Goal: Navigation & Orientation: Find specific page/section

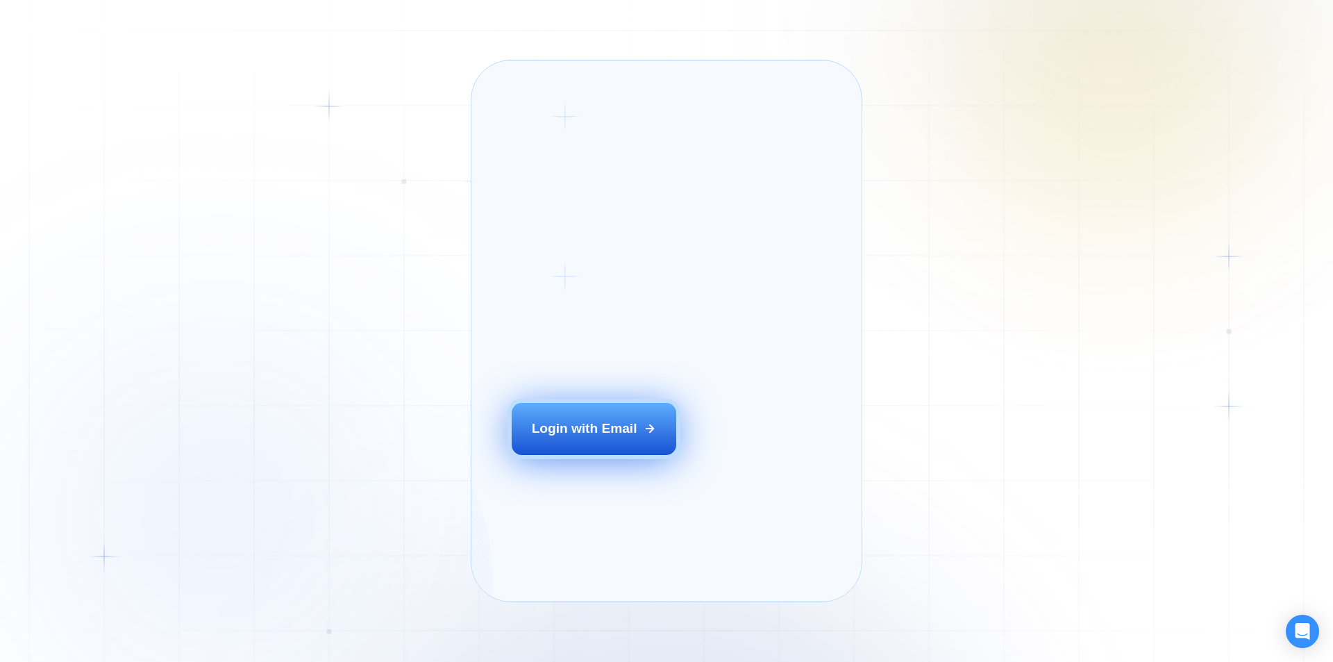
click at [559, 437] on div "Login with Email" at bounding box center [585, 428] width 106 height 18
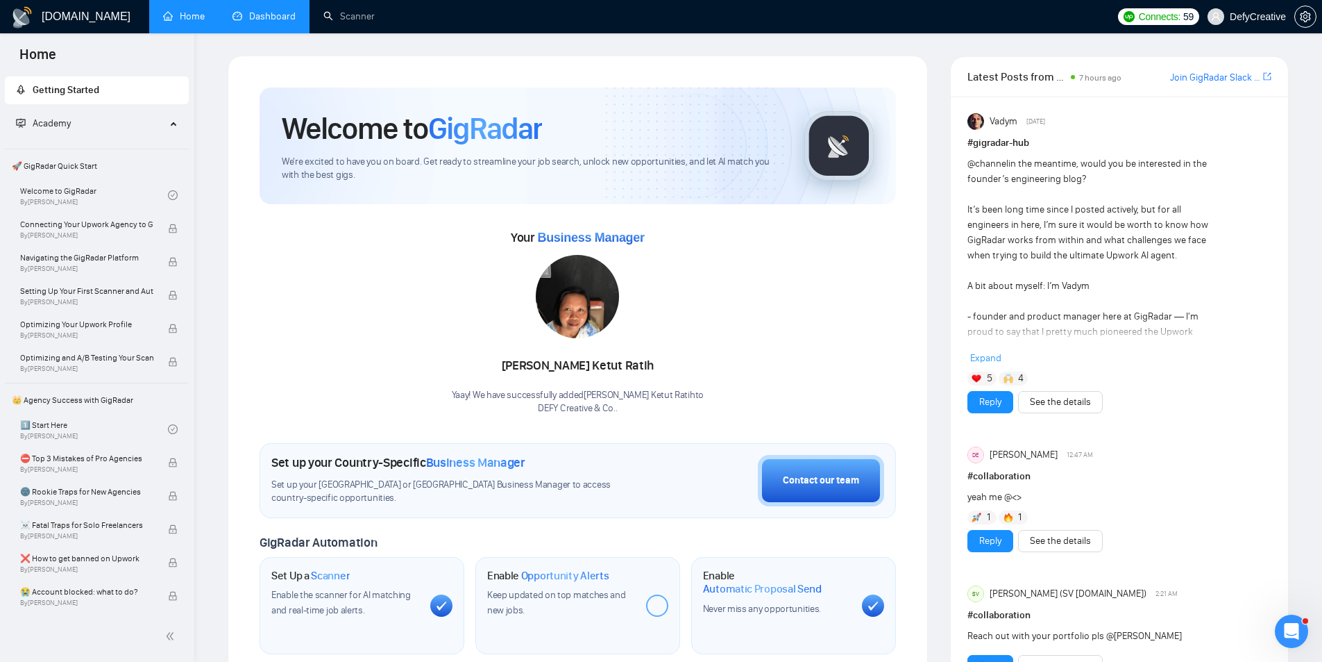
click at [286, 14] on link "Dashboard" at bounding box center [264, 16] width 63 height 12
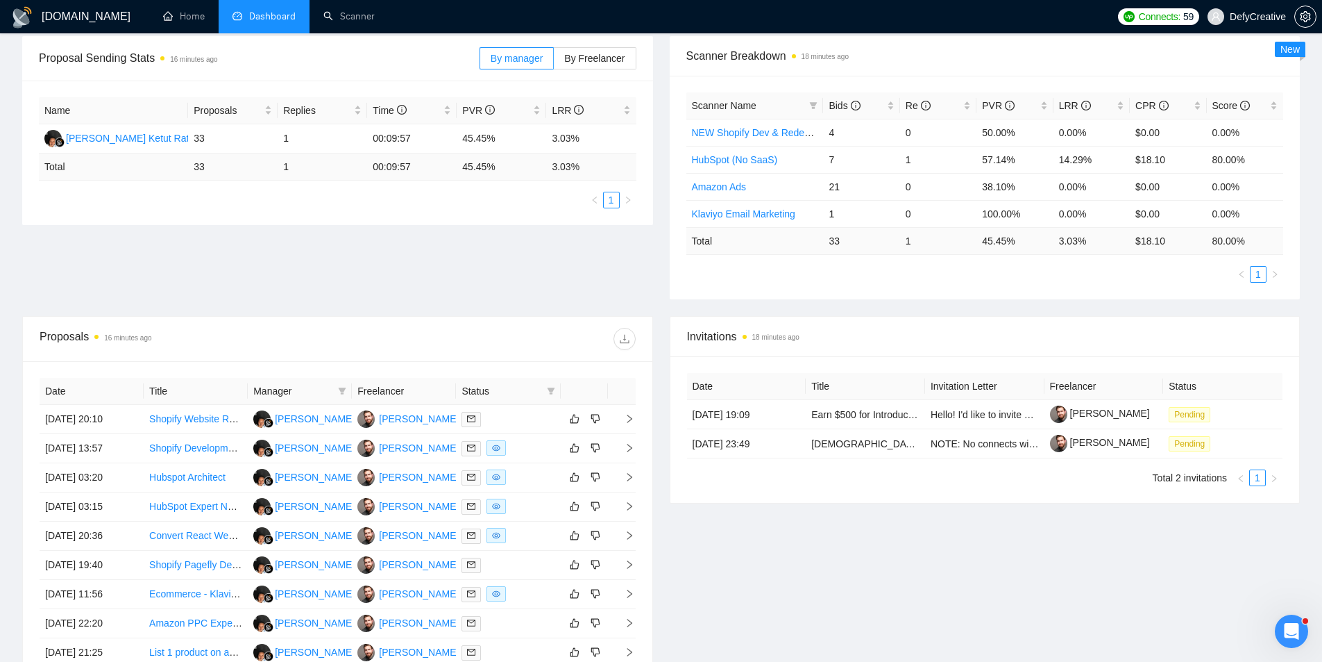
scroll to position [278, 0]
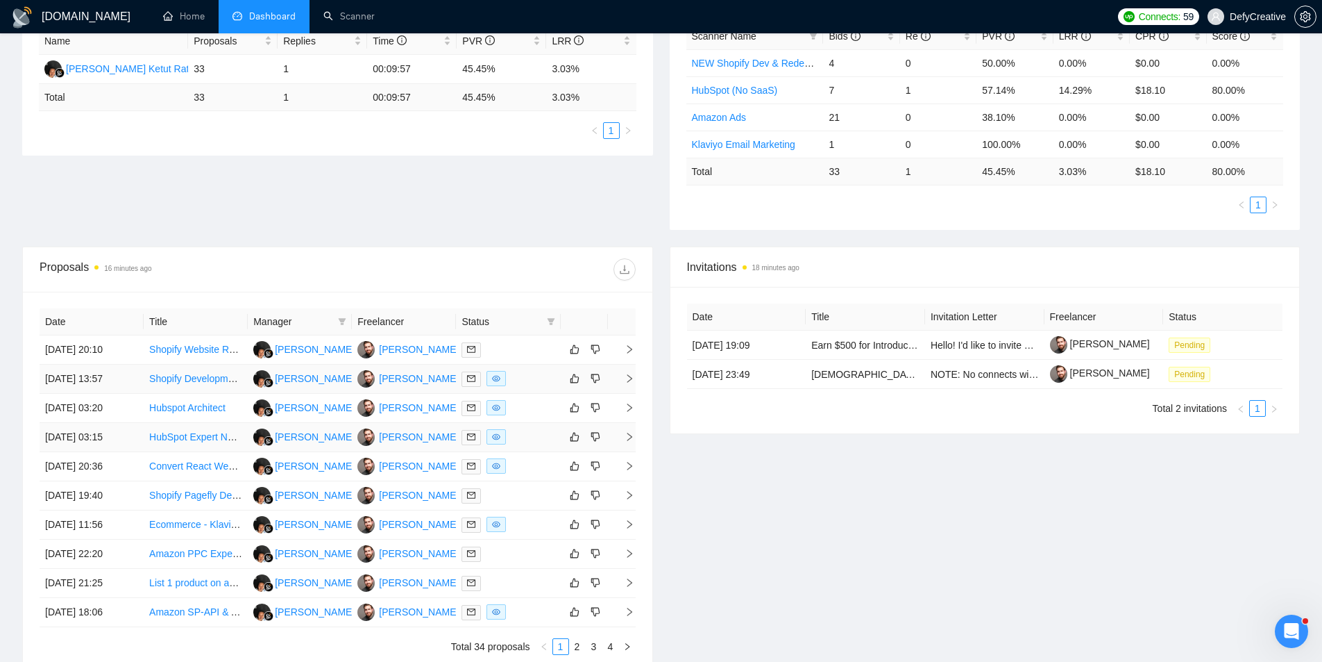
drag, startPoint x: 211, startPoint y: 437, endPoint x: 164, endPoint y: 378, distance: 75.0
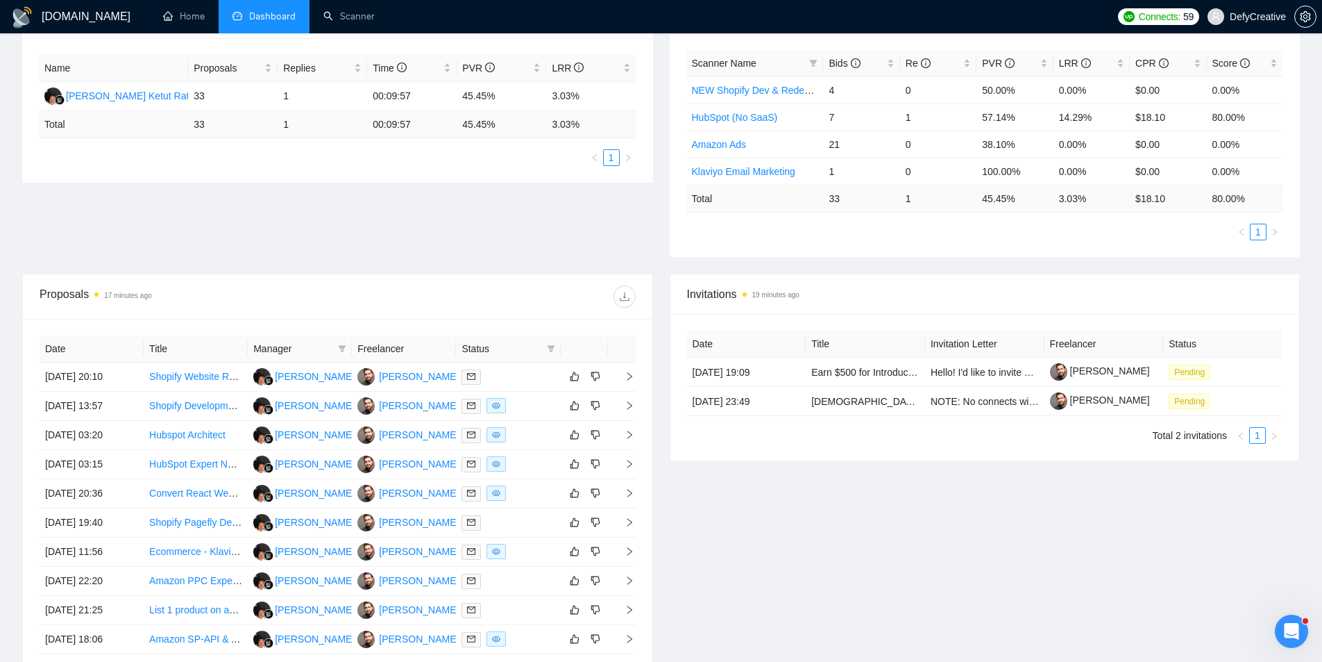
scroll to position [0, 0]
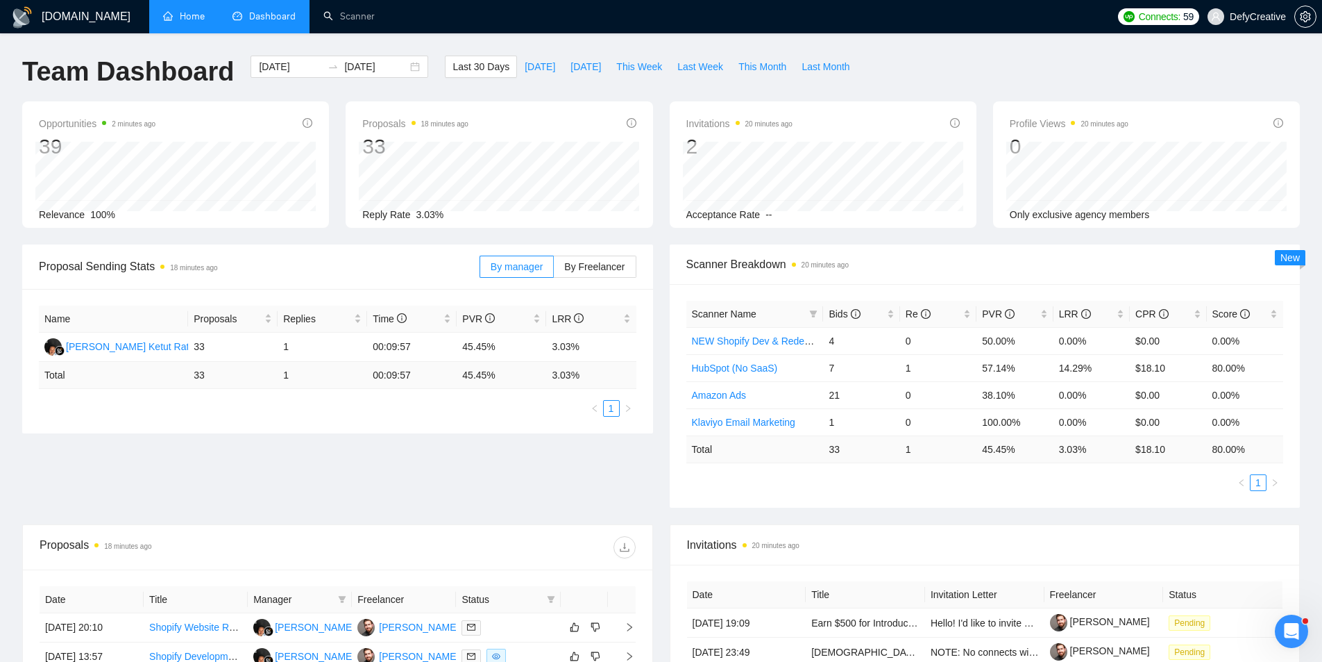
click at [176, 12] on link "Home" at bounding box center [184, 16] width 42 height 12
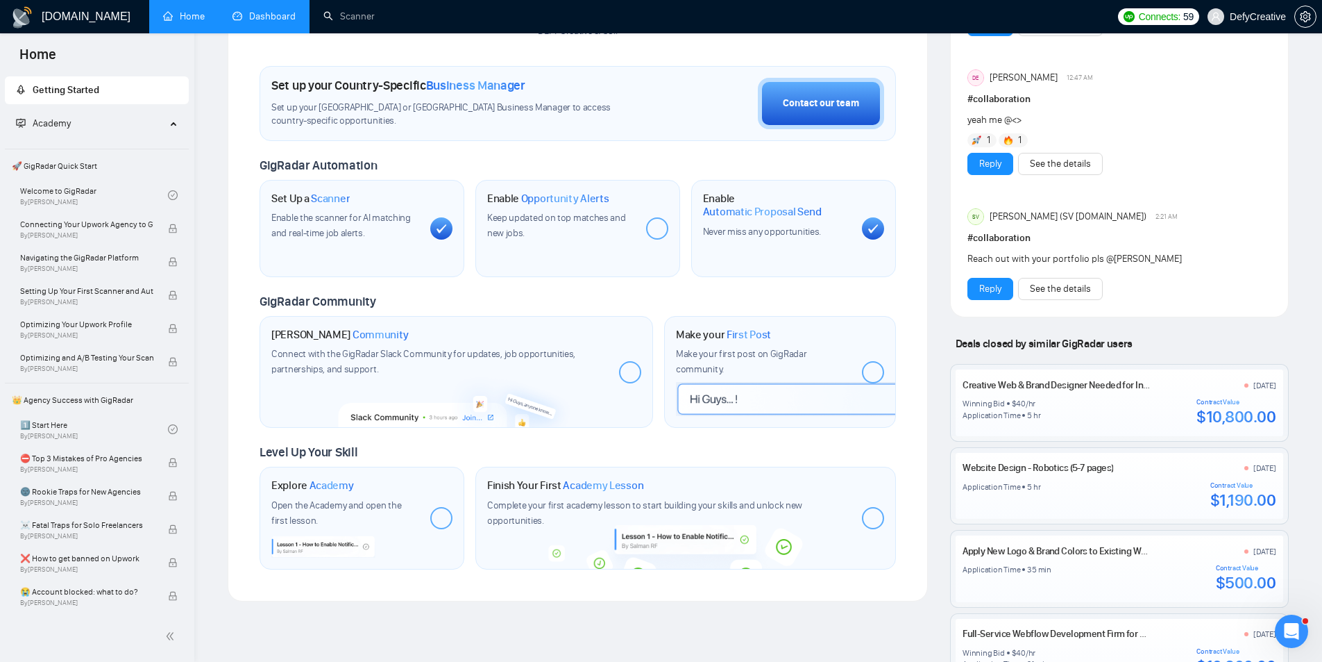
scroll to position [457, 0]
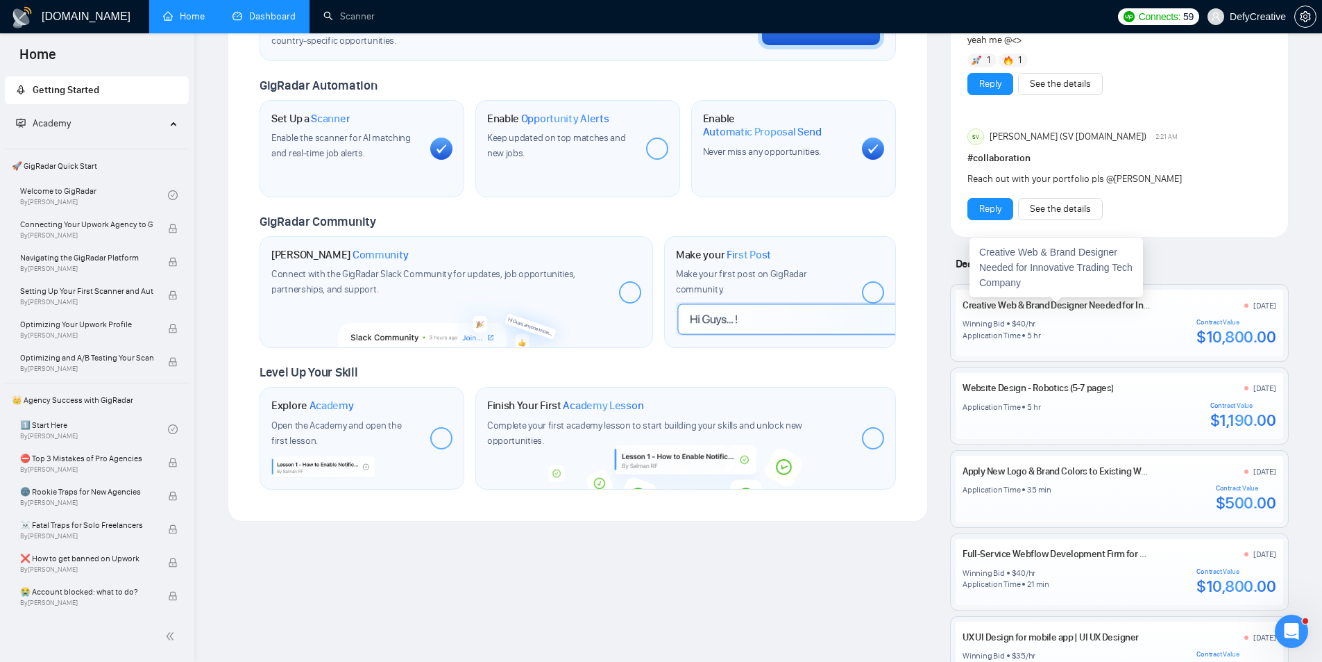
click at [1038, 304] on link "Creative Web & Brand Designer Needed for Innovative Trading Tech Company" at bounding box center [1116, 305] width 306 height 12
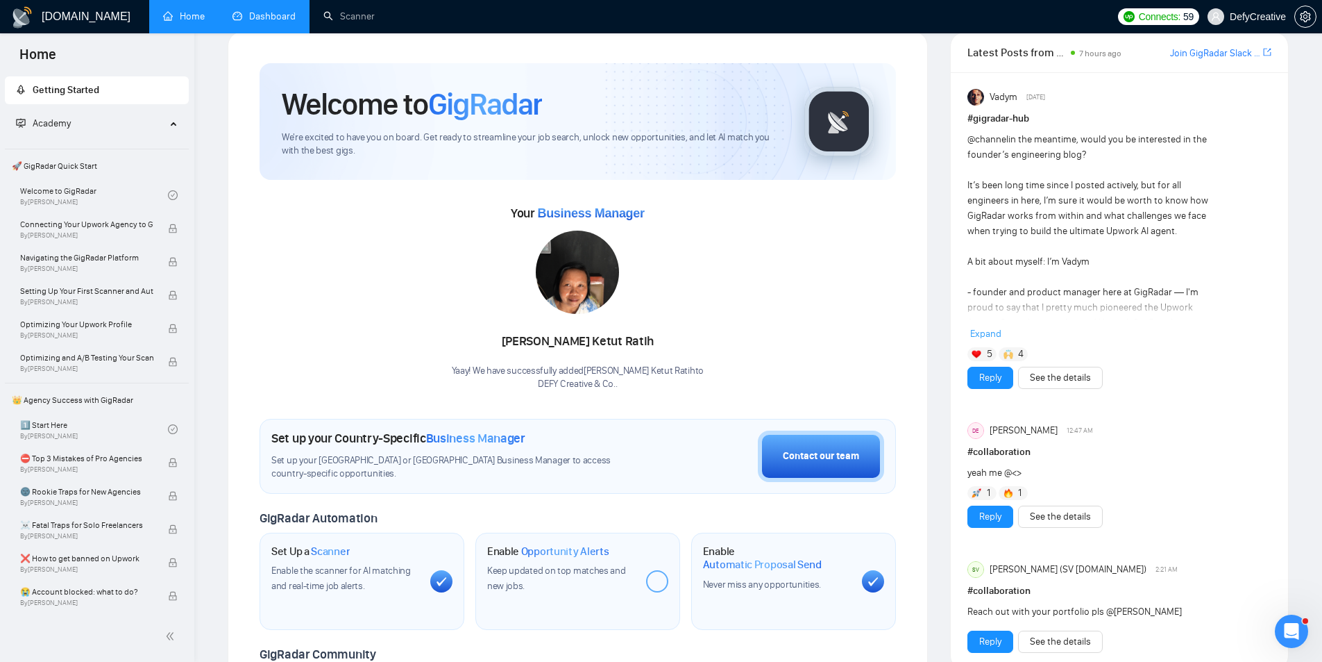
scroll to position [0, 0]
